Goal: Task Accomplishment & Management: Manage account settings

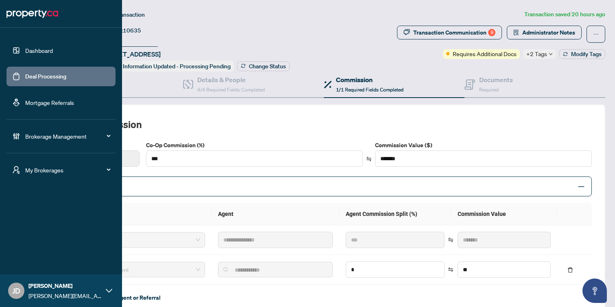
click at [45, 140] on span "Brokerage Management" at bounding box center [67, 136] width 85 height 9
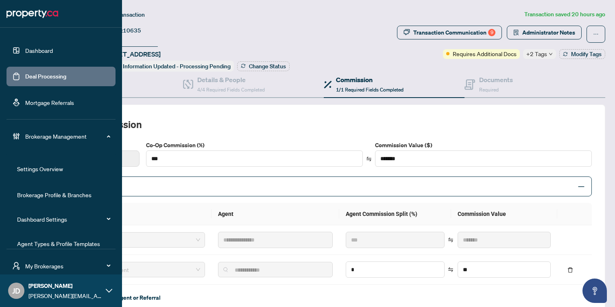
scroll to position [63, 0]
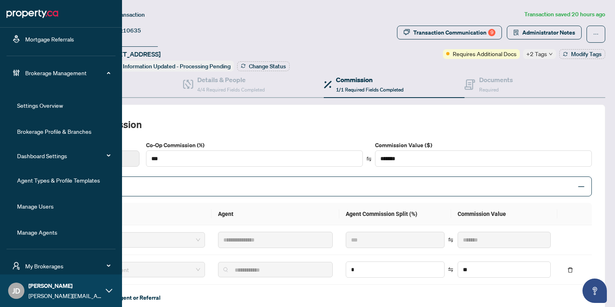
click at [40, 232] on link "Manage Agents" at bounding box center [37, 232] width 40 height 7
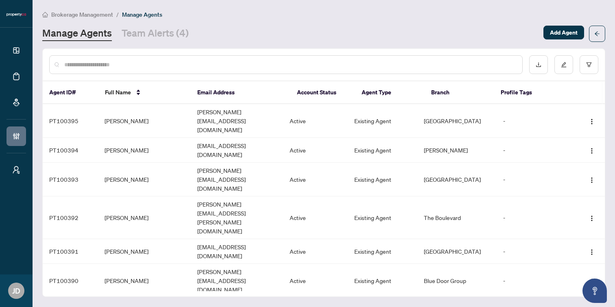
click at [199, 66] on input "text" at bounding box center [289, 64] width 451 height 9
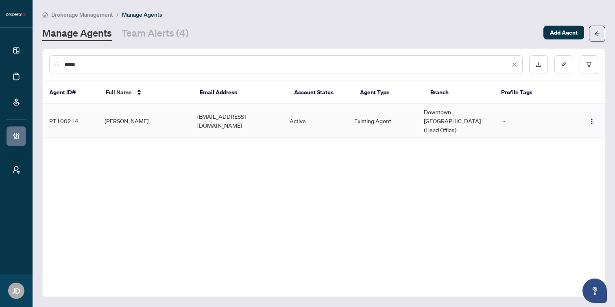
type input "*****"
click at [255, 118] on td "[EMAIL_ADDRESS][DOMAIN_NAME]" at bounding box center [237, 121] width 92 height 34
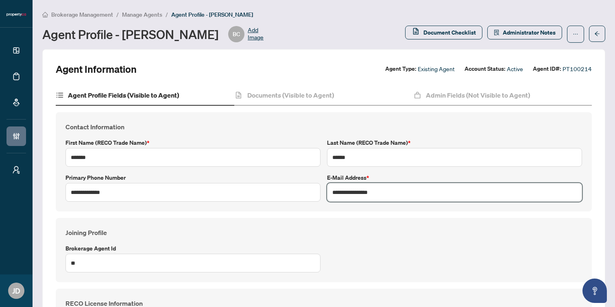
drag, startPoint x: 395, startPoint y: 193, endPoint x: 329, endPoint y: 194, distance: 65.9
click at [329, 194] on input "**********" at bounding box center [454, 192] width 255 height 19
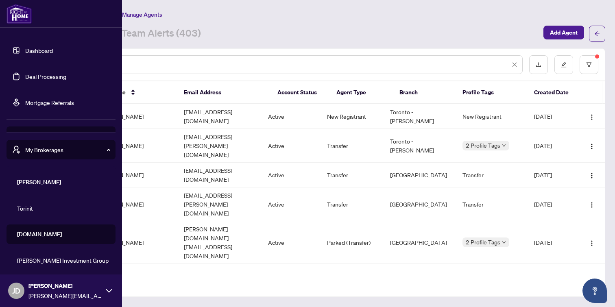
click at [25, 48] on link "Dashboard" at bounding box center [39, 50] width 28 height 7
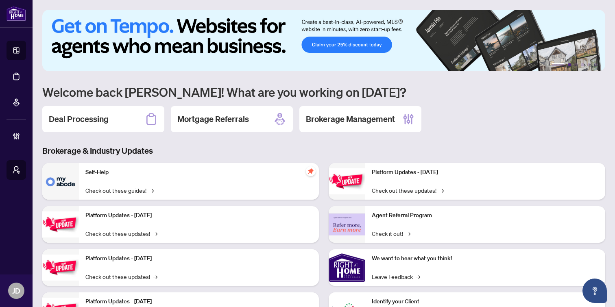
click at [568, 63] on button "2" at bounding box center [569, 64] width 3 height 3
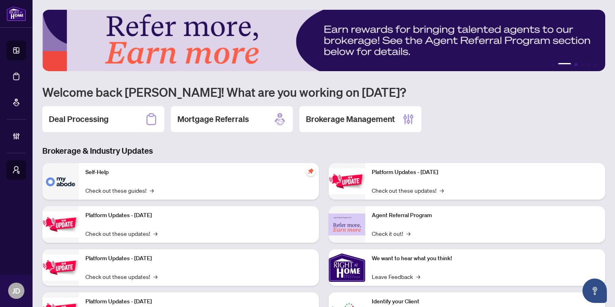
click at [575, 63] on button "3" at bounding box center [575, 64] width 3 height 3
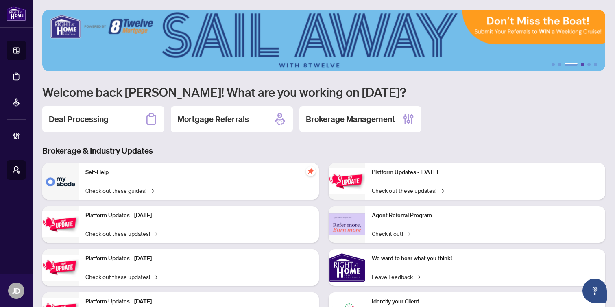
click at [582, 65] on button "4" at bounding box center [582, 64] width 3 height 3
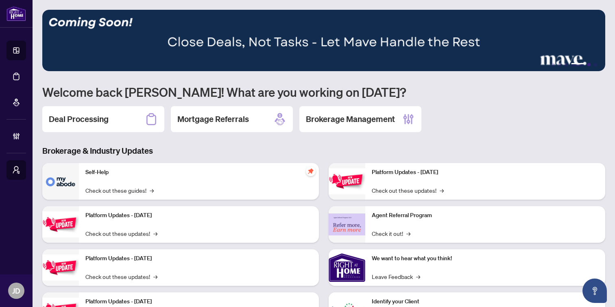
click at [588, 64] on button "5" at bounding box center [588, 64] width 3 height 3
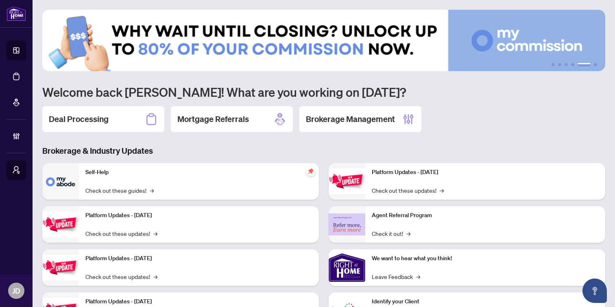
click at [469, 38] on img at bounding box center [323, 40] width 563 height 61
